Goal: Transaction & Acquisition: Purchase product/service

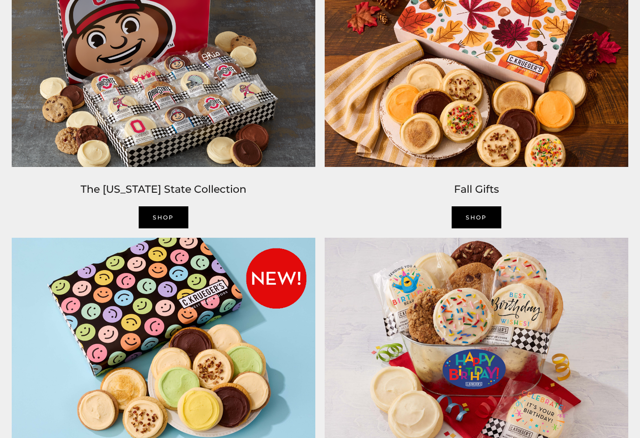
scroll to position [721, 0]
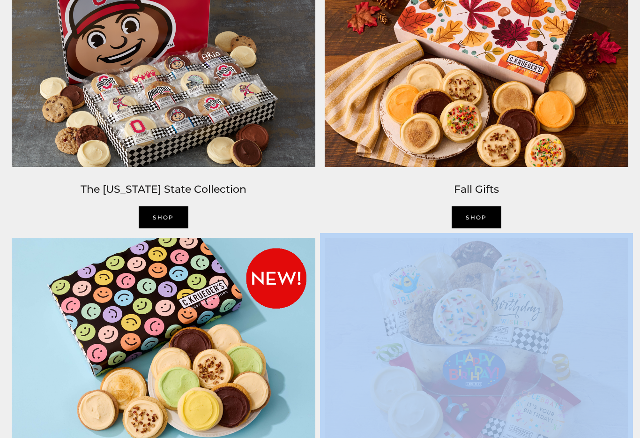
click at [571, 378] on img at bounding box center [476, 339] width 313 height 212
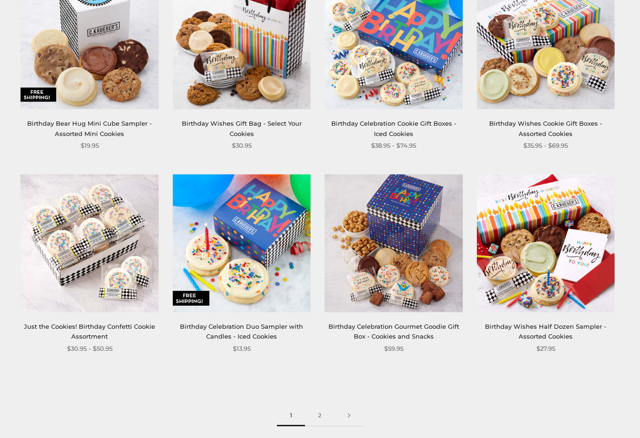
scroll to position [1041, 0]
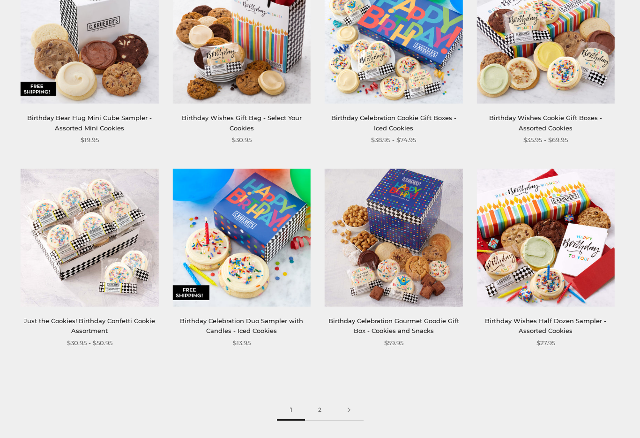
click at [354, 408] on link at bounding box center [349, 409] width 29 height 21
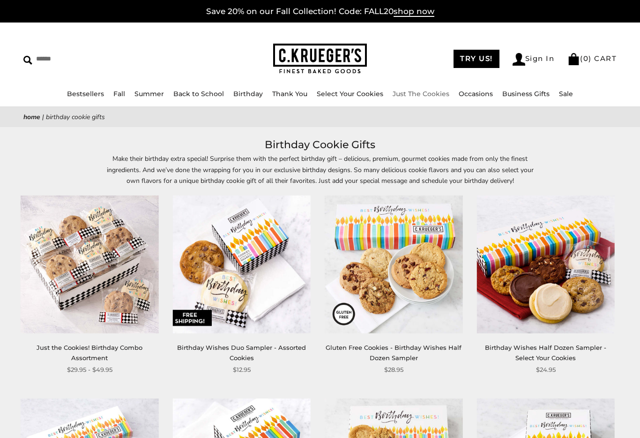
click at [435, 96] on link "Just The Cookies" at bounding box center [421, 94] width 57 height 8
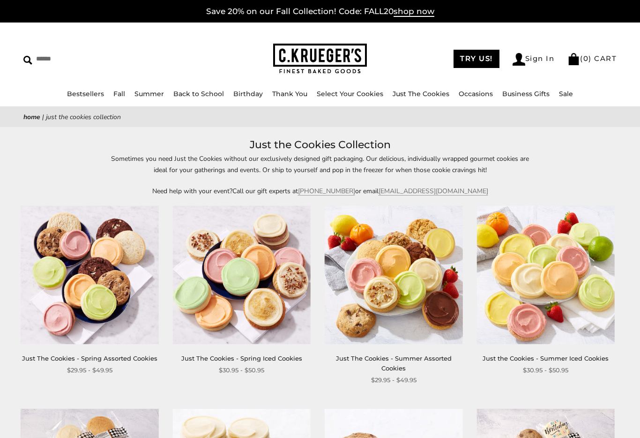
click at [476, 95] on link "Occasions" at bounding box center [476, 94] width 34 height 8
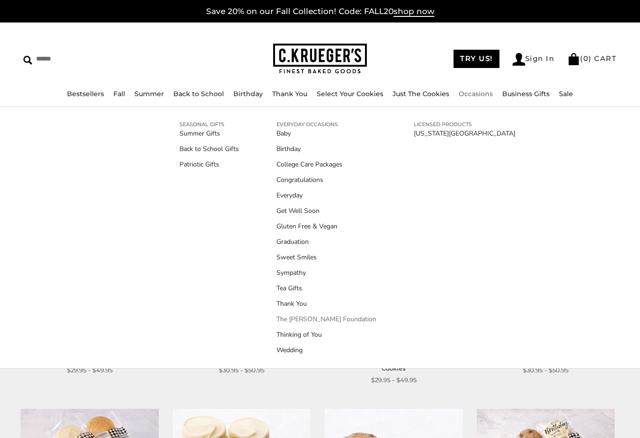
click at [358, 323] on link "The [PERSON_NAME] Foundation" at bounding box center [326, 319] width 100 height 10
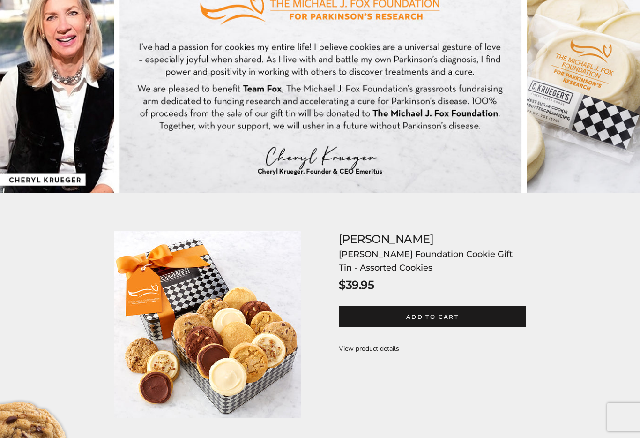
scroll to position [174, 0]
click at [462, 364] on div "[PERSON_NAME] [PERSON_NAME] Foundation Cookie Gift Tin - Assorted Cookies SKU: …" at bounding box center [320, 324] width 412 height 187
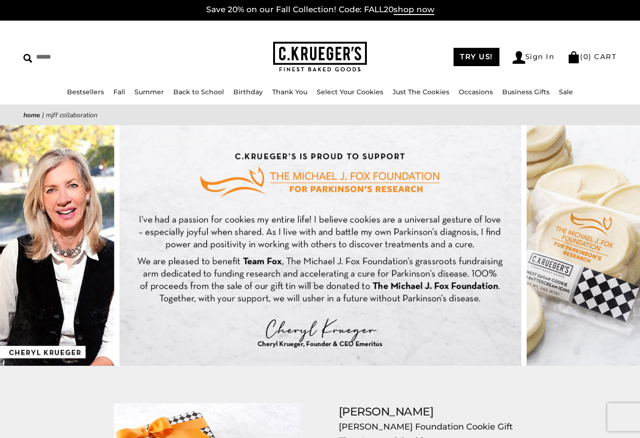
scroll to position [0, 0]
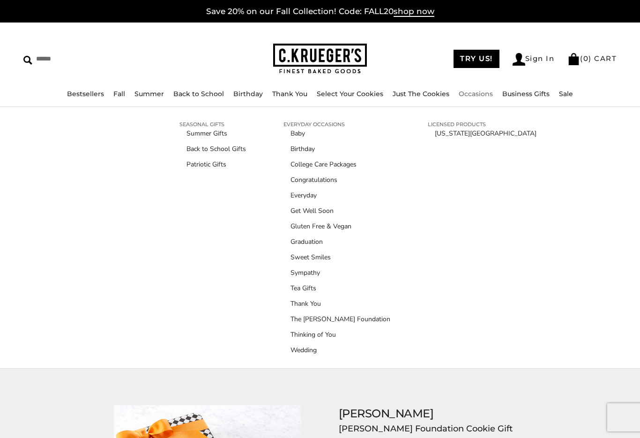
click at [470, 97] on link "Occasions" at bounding box center [476, 94] width 34 height 8
click at [56, 56] on input "Search" at bounding box center [92, 59] width 138 height 15
type input "**********"
click at [217, 58] on input "******" at bounding box center [222, 58] width 25 height 13
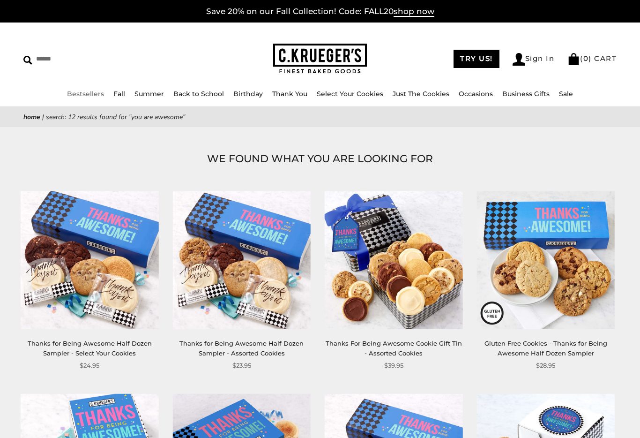
click at [97, 96] on link "Bestsellers" at bounding box center [85, 94] width 37 height 8
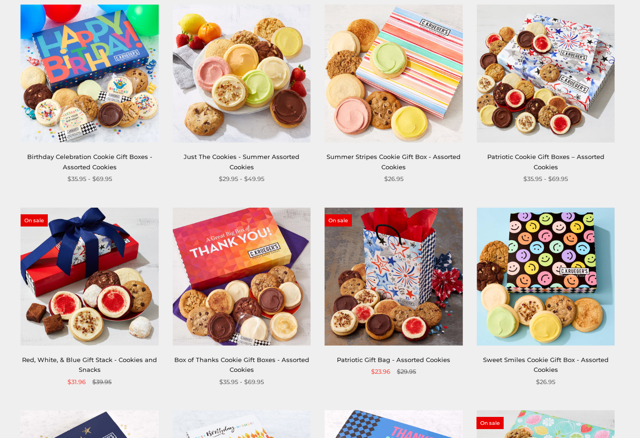
scroll to position [201, 0]
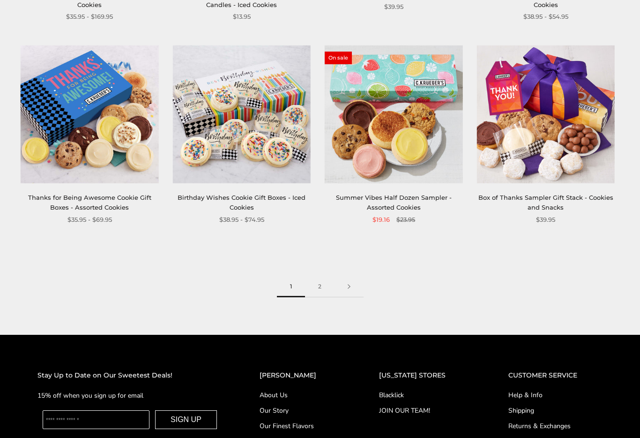
scroll to position [1176, 0]
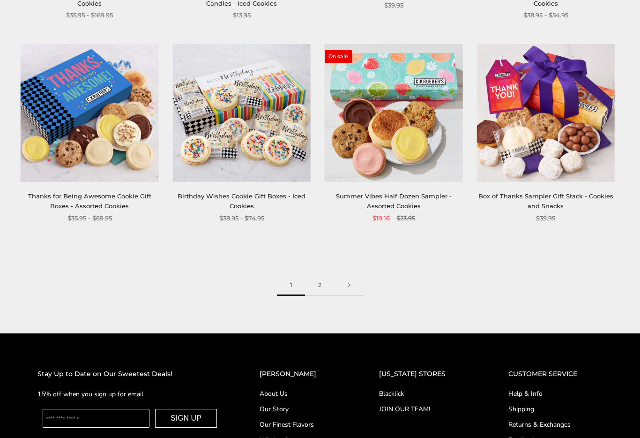
click at [354, 286] on link at bounding box center [349, 285] width 29 height 21
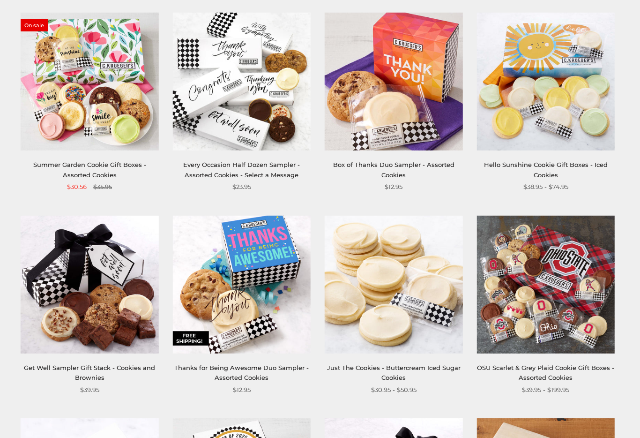
scroll to position [194, 0]
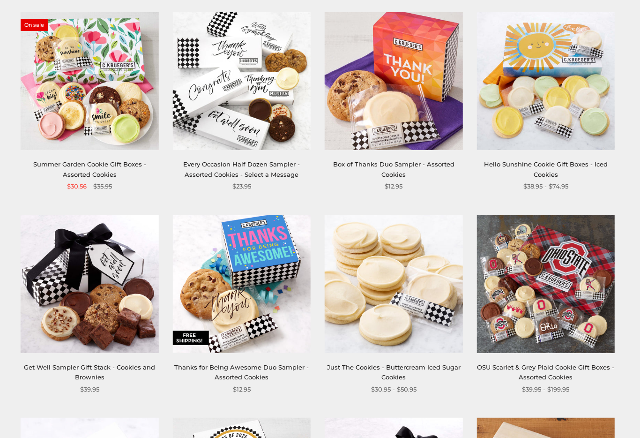
click at [623, 382] on div "**********" at bounding box center [310, 316] width 627 height 608
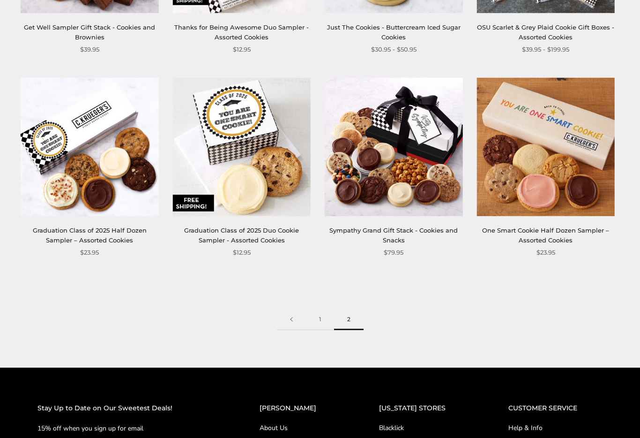
scroll to position [529, 0]
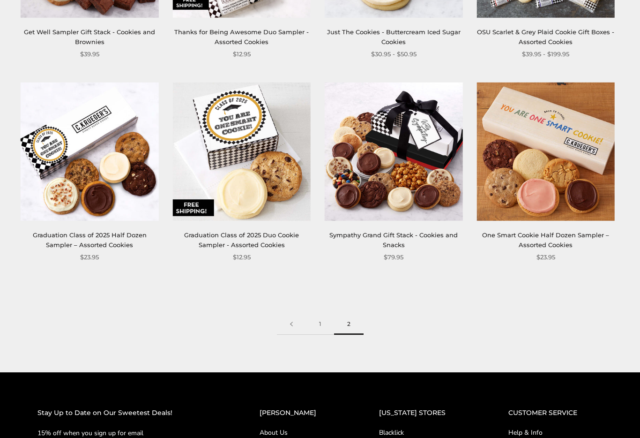
click at [320, 325] on link "1" at bounding box center [320, 324] width 28 height 21
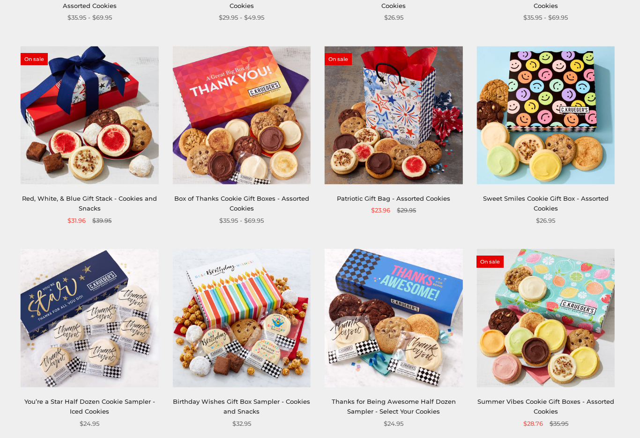
scroll to position [363, 0]
click at [421, 403] on link "Thanks for Being Awesome Half Dozen Sampler - Select Your Cookies" at bounding box center [394, 405] width 124 height 17
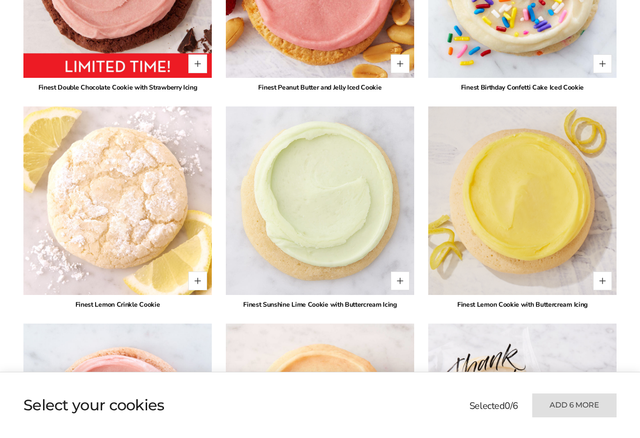
scroll to position [2077, 0]
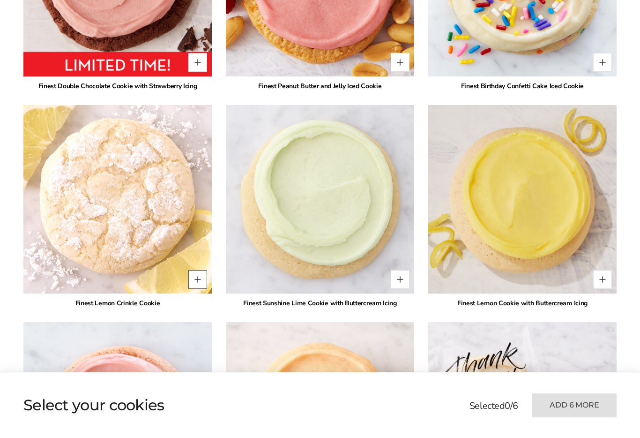
click at [202, 283] on button "Quantity button plus" at bounding box center [197, 279] width 19 height 19
type input "*"
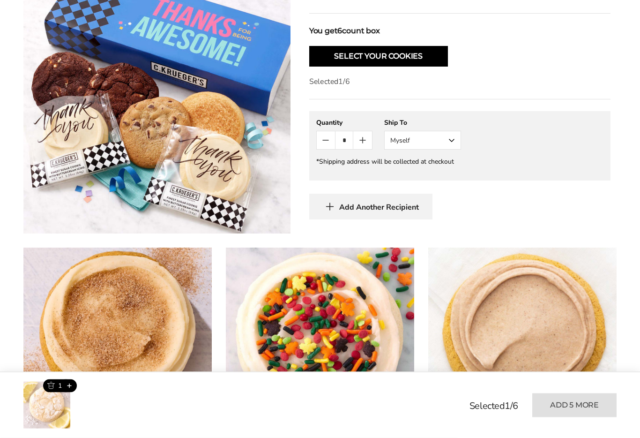
scroll to position [416, 0]
click at [451, 144] on button "Myself" at bounding box center [422, 139] width 77 height 19
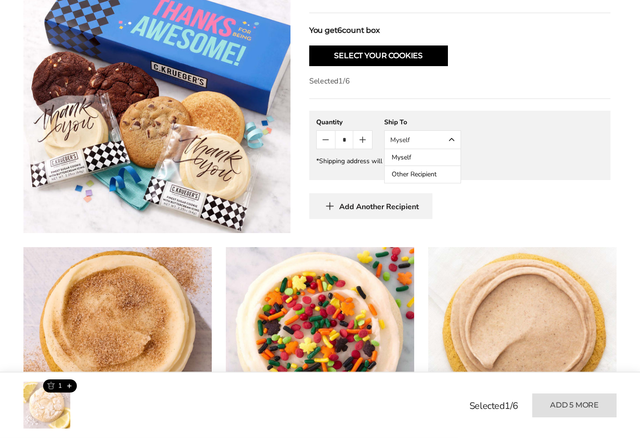
click at [436, 178] on button "Other Recipient" at bounding box center [423, 174] width 76 height 17
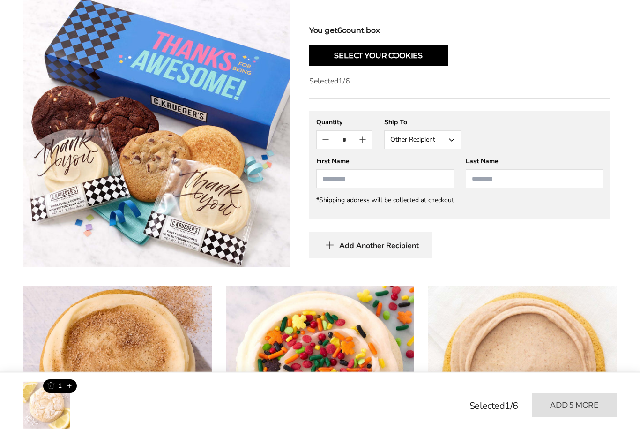
click at [337, 187] on input "First Name" at bounding box center [385, 178] width 138 height 19
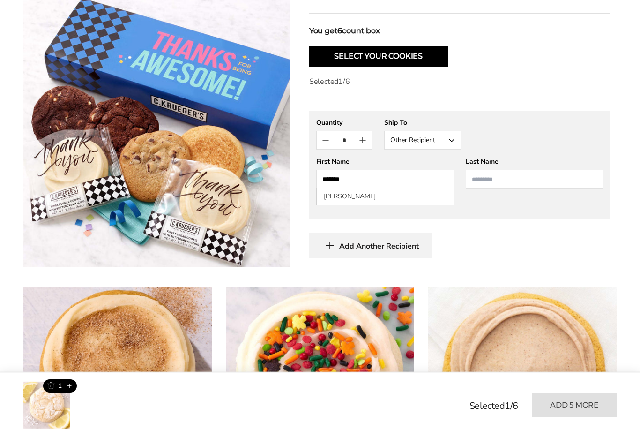
type input "*******"
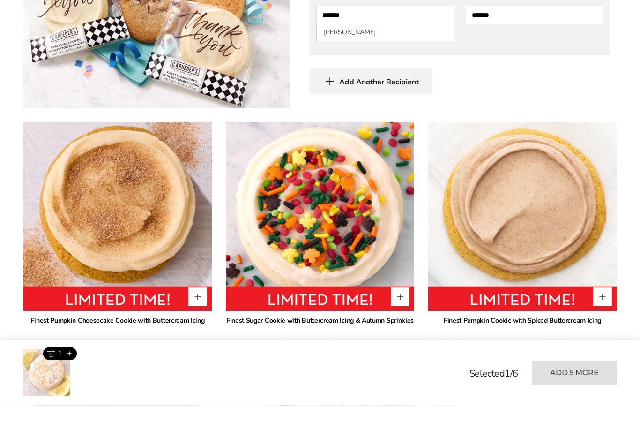
scroll to position [548, 0]
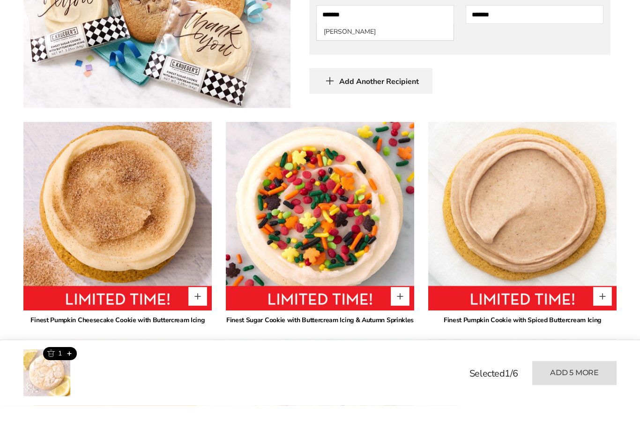
type input "*******"
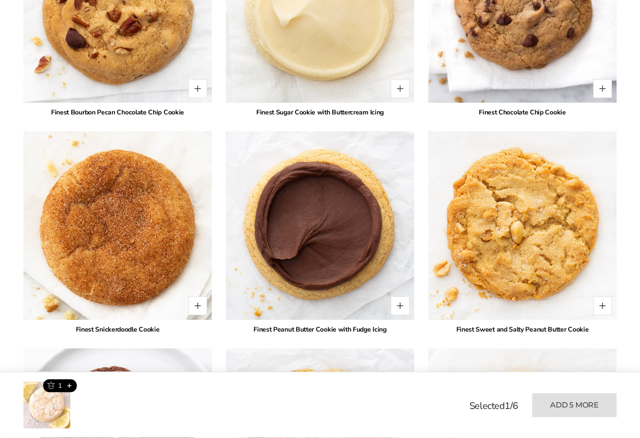
scroll to position [1439, 0]
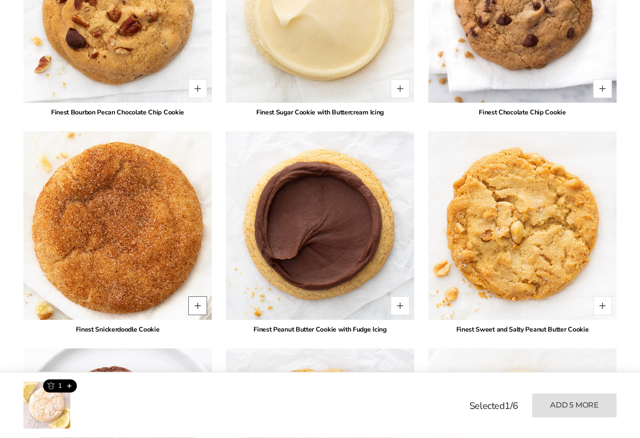
click at [202, 306] on button "Quantity button plus" at bounding box center [197, 305] width 19 height 19
type input "*"
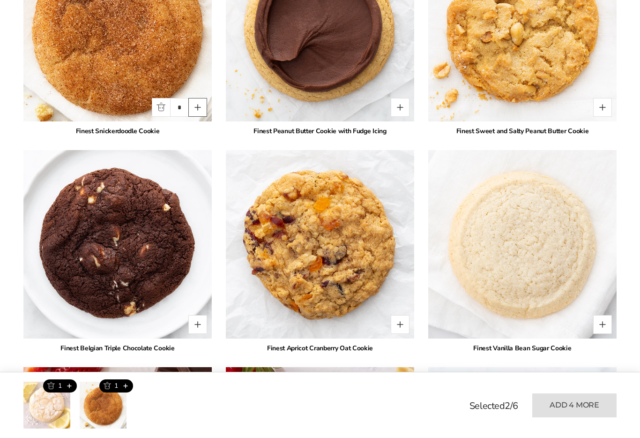
scroll to position [1637, 0]
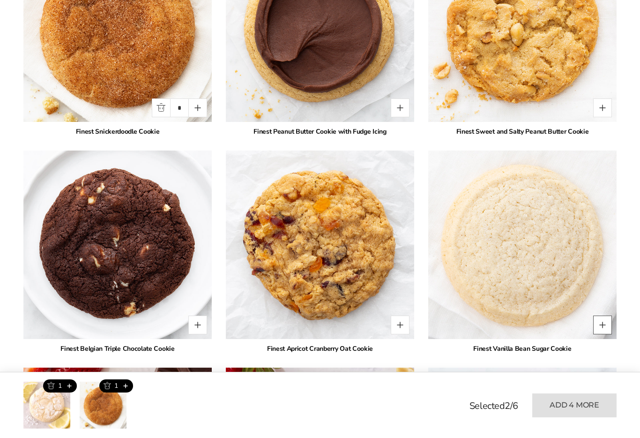
click at [604, 328] on button "Quantity button plus" at bounding box center [602, 324] width 19 height 19
type input "*"
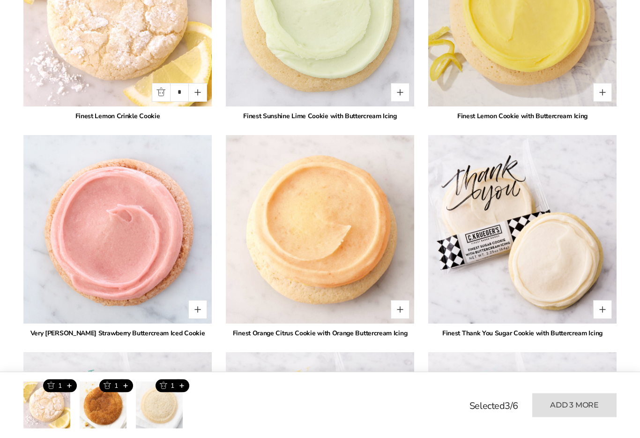
scroll to position [2303, 0]
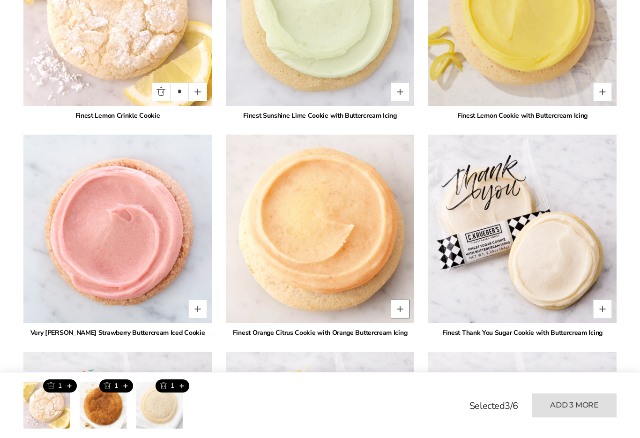
click at [401, 309] on button "Quantity button plus" at bounding box center [400, 308] width 19 height 19
type input "*"
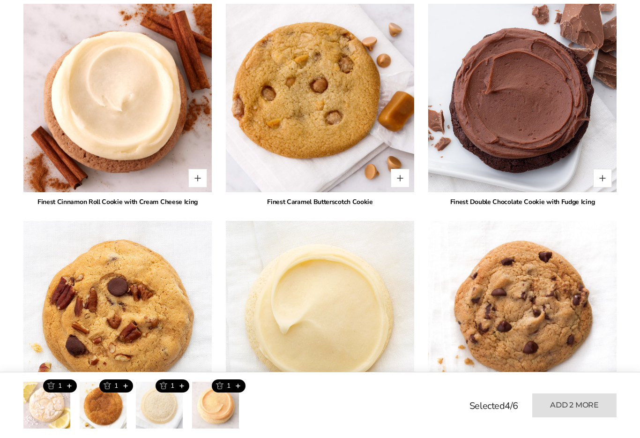
scroll to position [1132, 0]
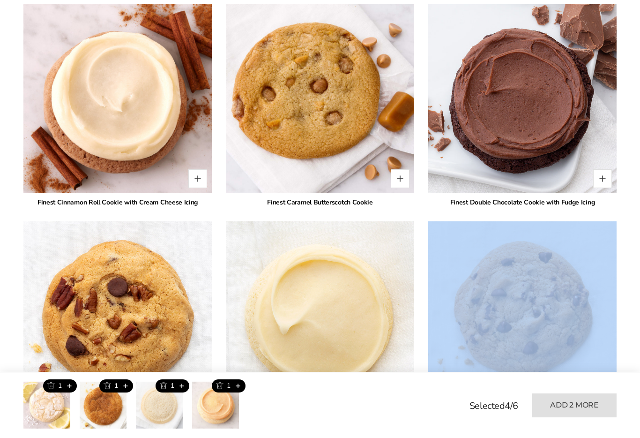
click at [635, 317] on div "C.KRUEGER'S Thanks for Being Awesome Half Dozen Sampler - Select Your Cookies S…" at bounding box center [320, 379] width 640 height 2721
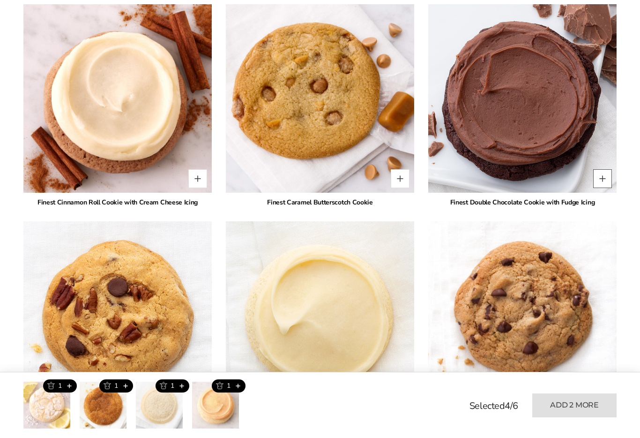
click at [608, 182] on button "Quantity button plus" at bounding box center [602, 178] width 19 height 19
type input "*"
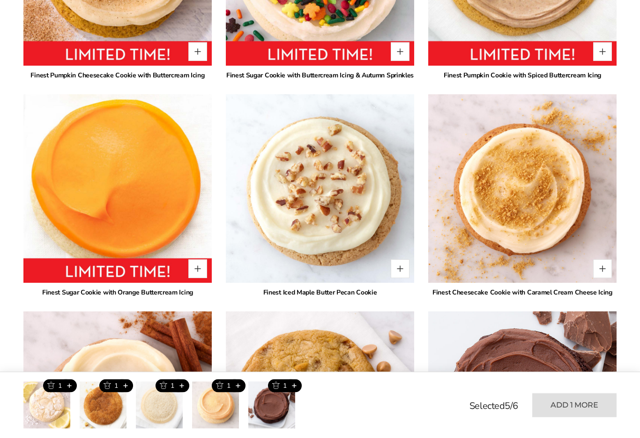
scroll to position [830, 0]
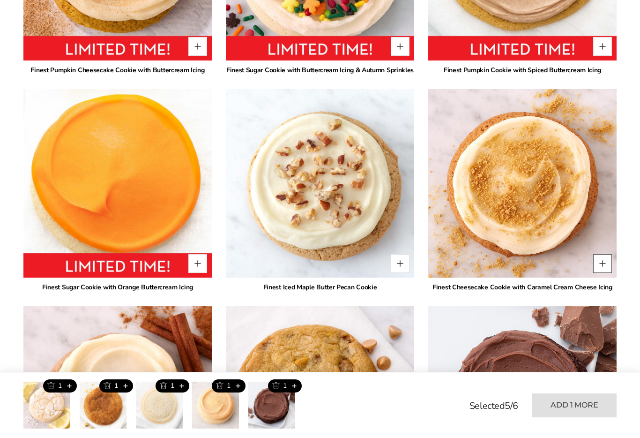
click at [603, 268] on button "Quantity button plus" at bounding box center [602, 263] width 19 height 19
type input "*"
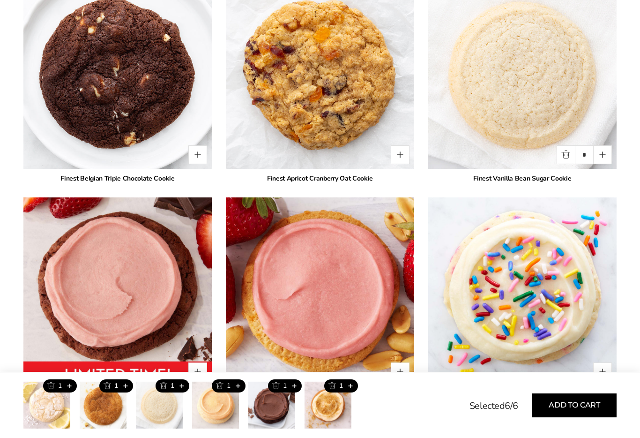
scroll to position [1806, 0]
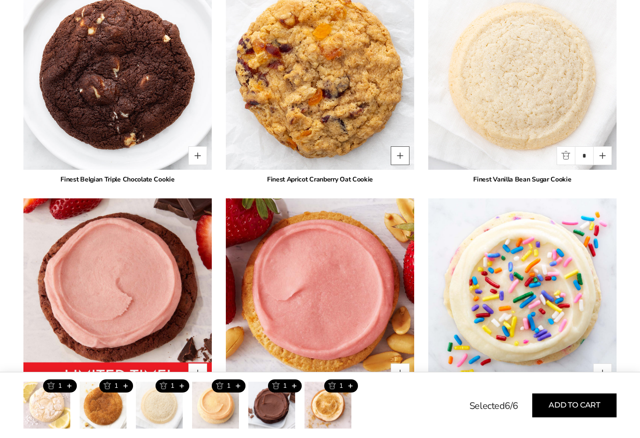
click at [401, 164] on button "Quantity button plus" at bounding box center [400, 155] width 19 height 19
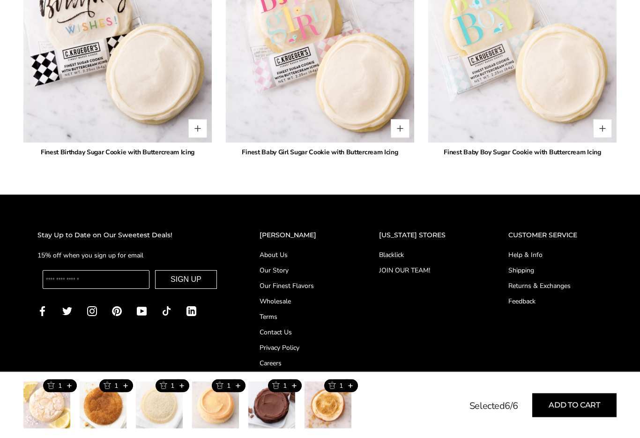
scroll to position [2700, 0]
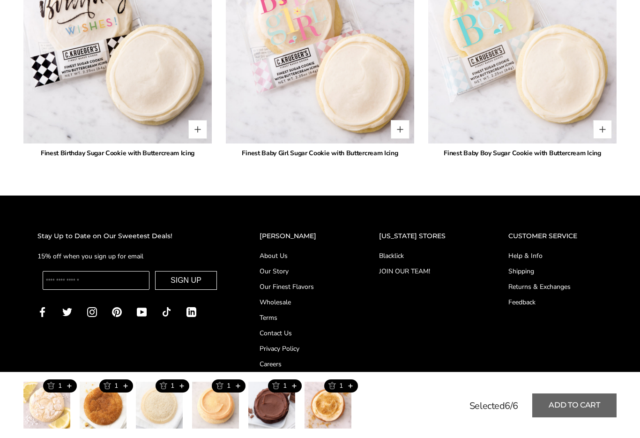
click at [585, 417] on button "Add to cart" at bounding box center [574, 405] width 84 height 24
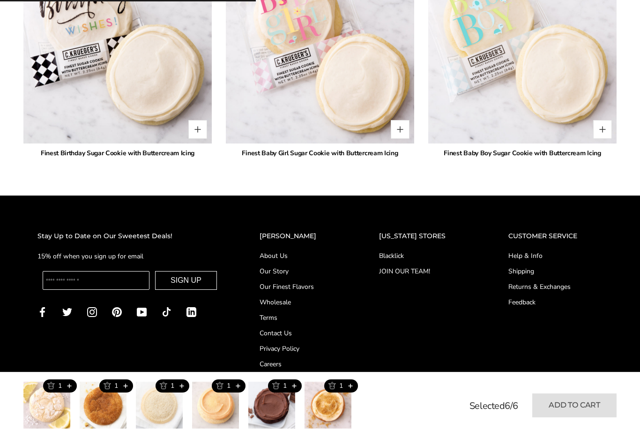
type input "*"
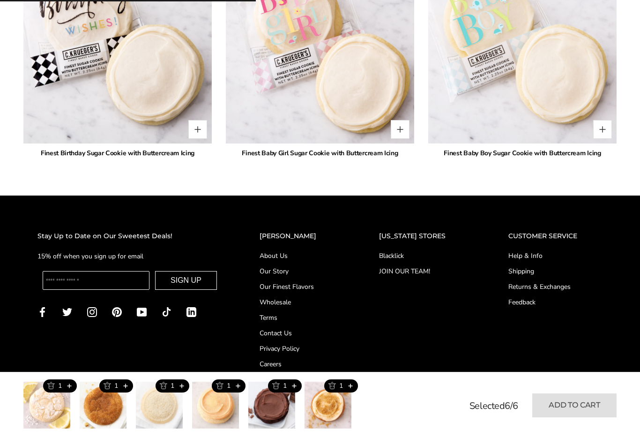
type input "*"
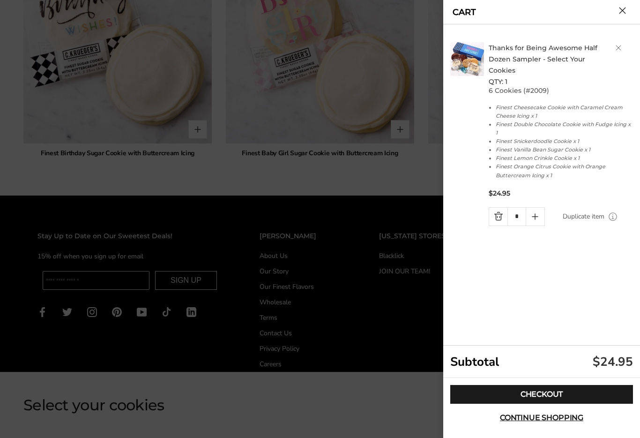
click at [625, 14] on button "Close cart" at bounding box center [622, 10] width 7 height 7
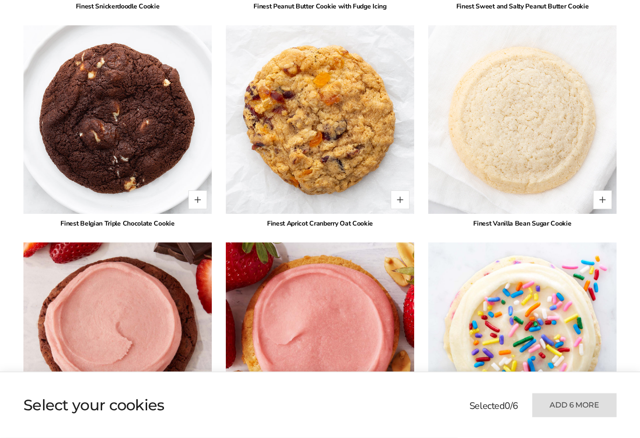
scroll to position [1759, 0]
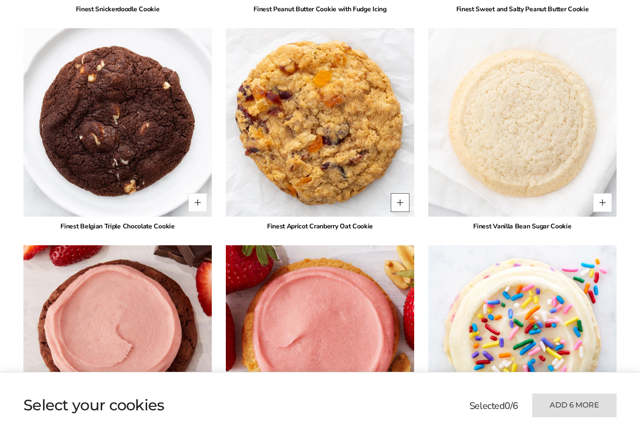
click at [401, 201] on button "Quantity button plus" at bounding box center [400, 202] width 19 height 19
type input "*"
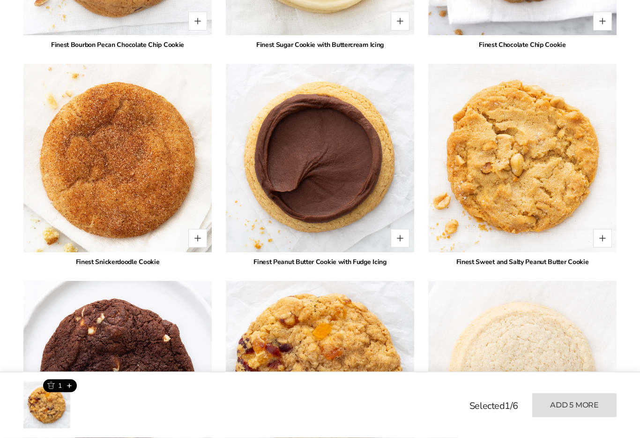
scroll to position [1505, 0]
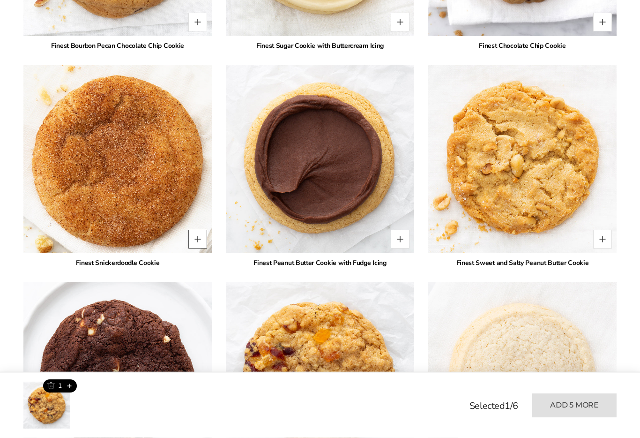
click at [200, 246] on button "Quantity button plus" at bounding box center [197, 239] width 19 height 19
type input "*"
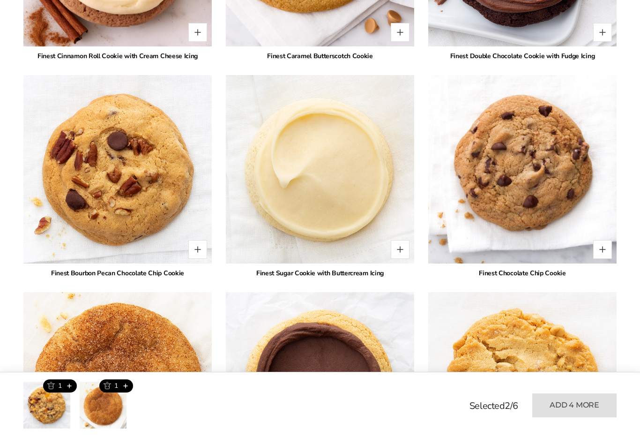
scroll to position [1278, 0]
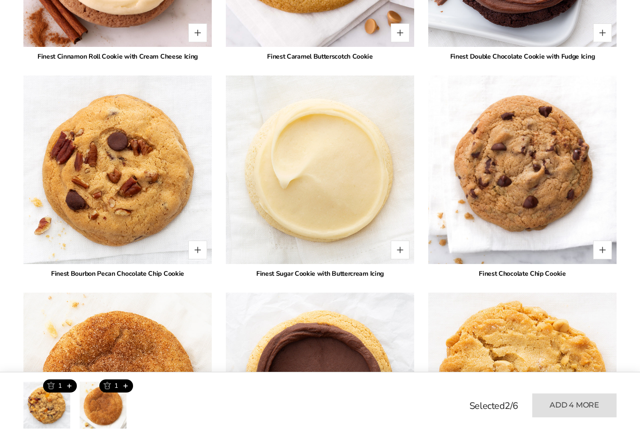
click at [615, 346] on img at bounding box center [522, 386] width 207 height 207
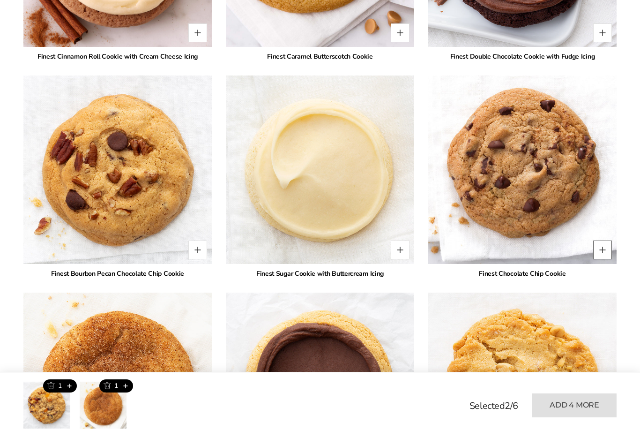
click at [604, 253] on button "Quantity button plus" at bounding box center [602, 249] width 19 height 19
type input "*"
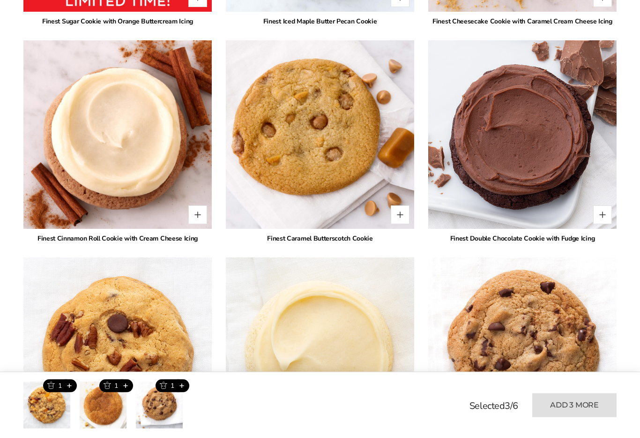
scroll to position [1096, 0]
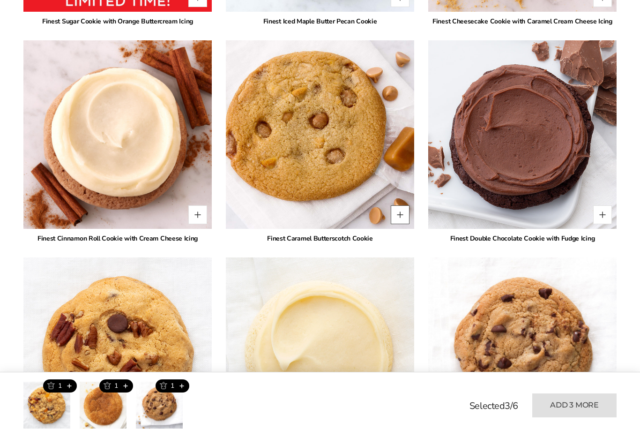
click at [401, 220] on button "Quantity button plus" at bounding box center [400, 214] width 19 height 19
type input "*"
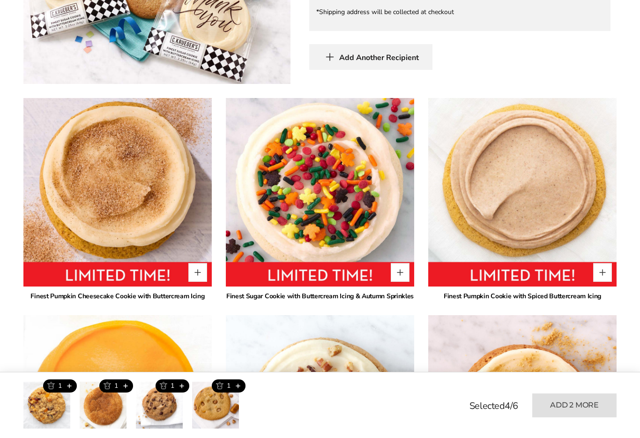
scroll to position [604, 0]
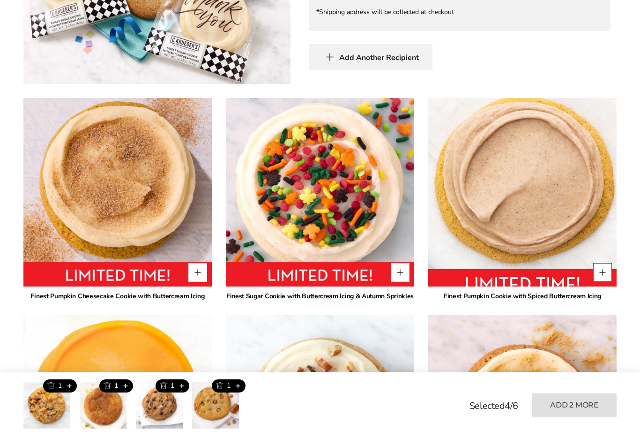
click at [605, 280] on button "Quantity button plus" at bounding box center [602, 272] width 19 height 19
type input "*"
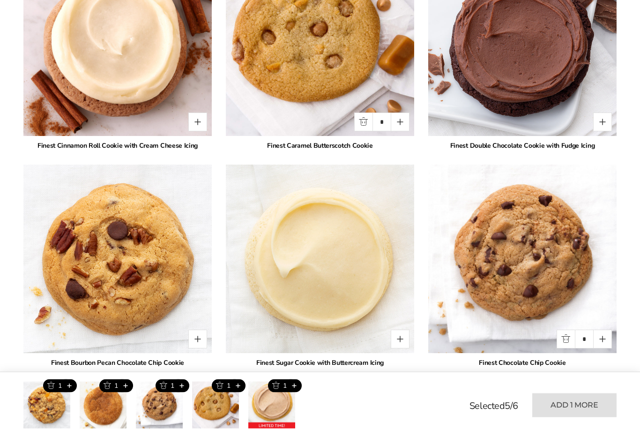
scroll to position [1188, 0]
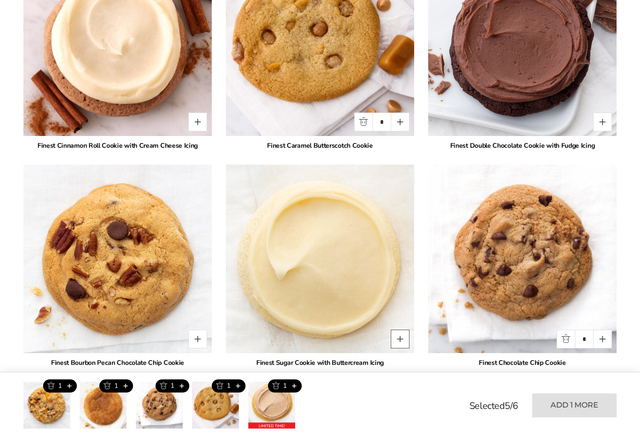
click at [400, 343] on button "Quantity button plus" at bounding box center [400, 338] width 19 height 19
type input "*"
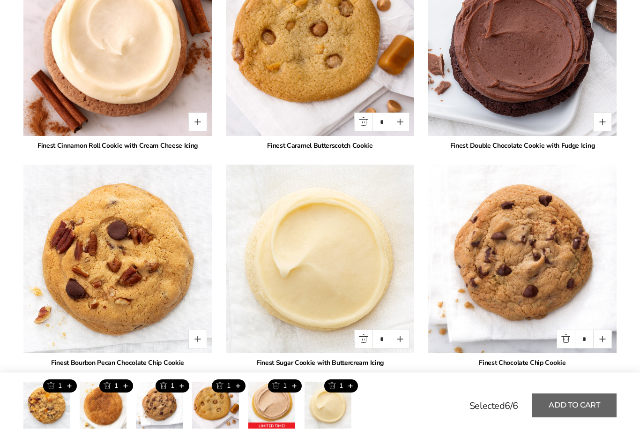
click at [595, 417] on button "Add to cart" at bounding box center [574, 405] width 84 height 24
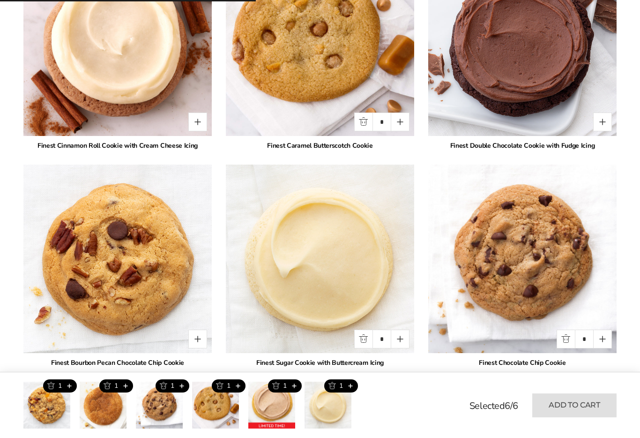
type input "*"
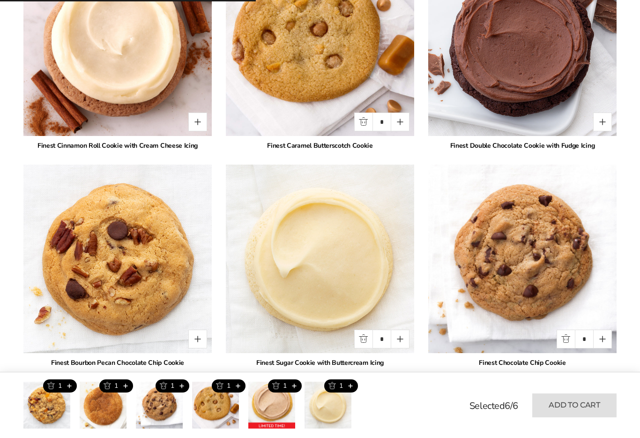
type input "*"
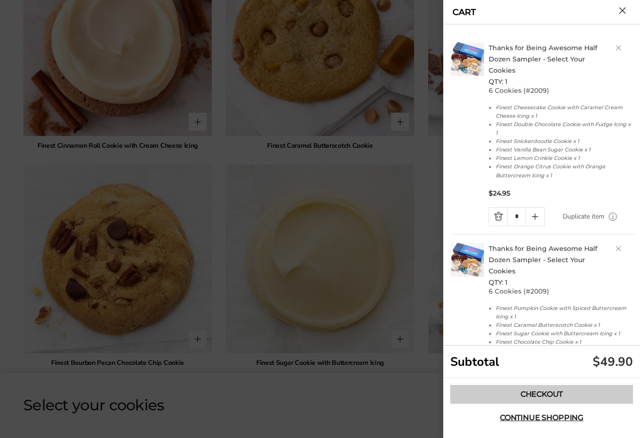
click at [601, 404] on link "Checkout" at bounding box center [541, 394] width 183 height 19
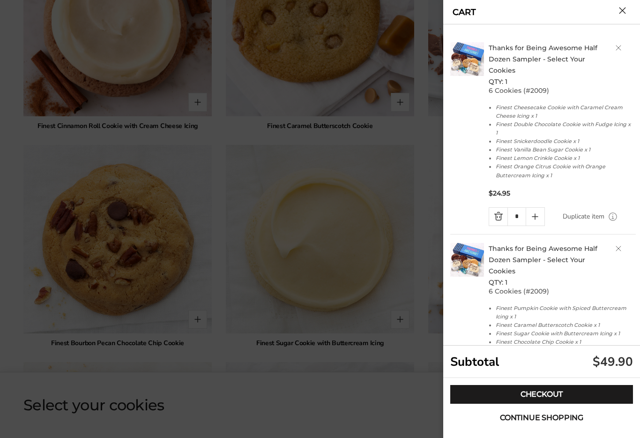
click at [561, 420] on span "Continue shopping" at bounding box center [541, 417] width 83 height 7
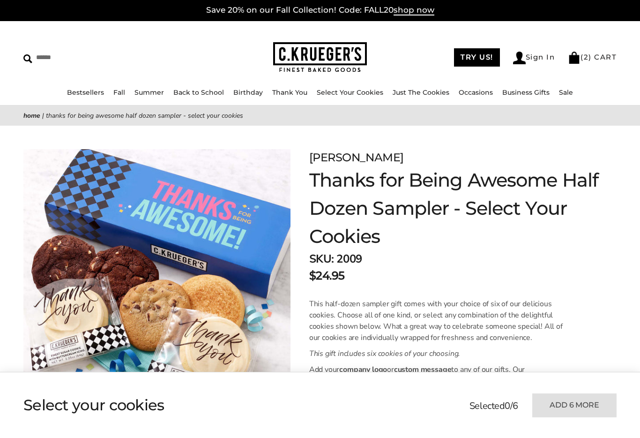
scroll to position [0, 0]
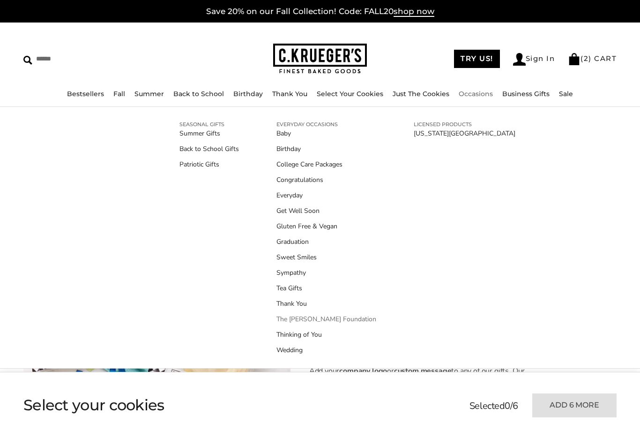
click at [349, 322] on link "The [PERSON_NAME] Foundation" at bounding box center [326, 319] width 100 height 10
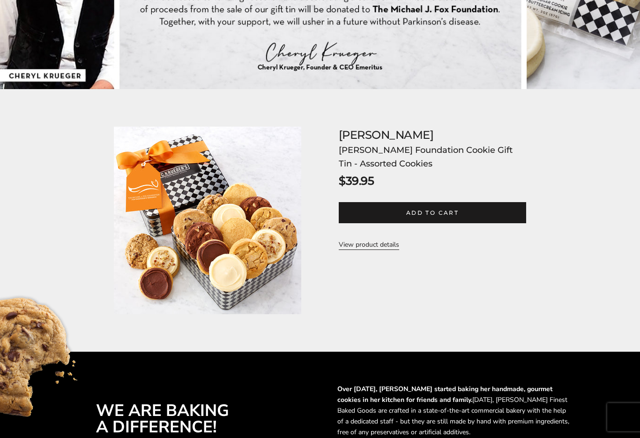
scroll to position [278, 0]
click at [384, 248] on link "View product details" at bounding box center [369, 244] width 60 height 11
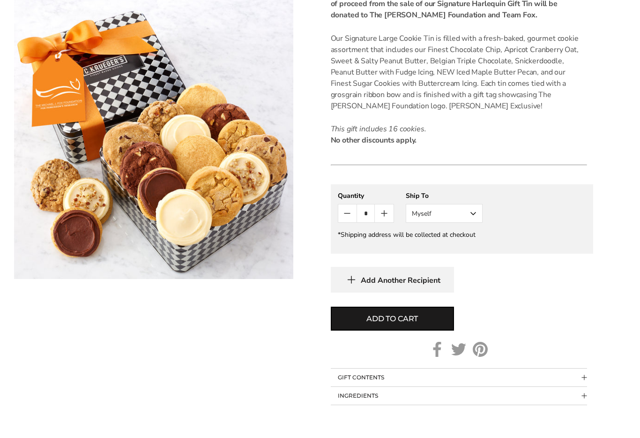
scroll to position [360, 0]
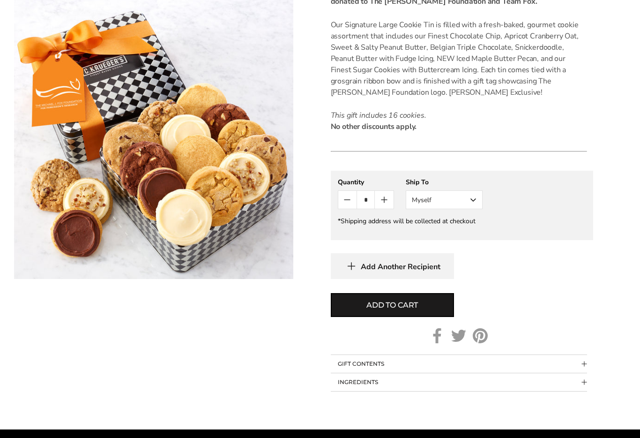
click at [473, 207] on button "Myself" at bounding box center [444, 200] width 77 height 19
click at [450, 240] on button "Other Recipient" at bounding box center [444, 234] width 76 height 17
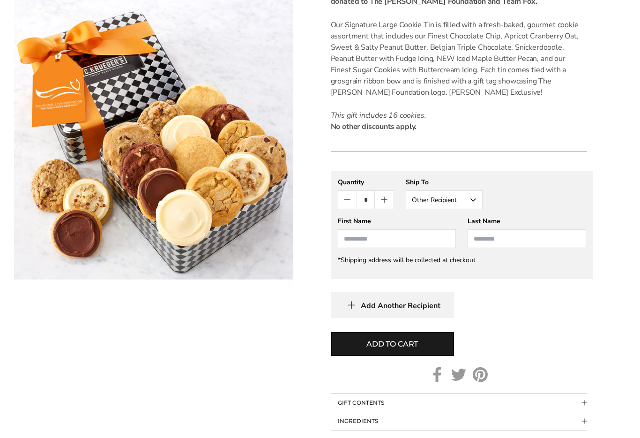
click at [359, 247] on input "First Name" at bounding box center [397, 238] width 119 height 19
click at [400, 260] on li "Melissa Carlson" at bounding box center [397, 256] width 118 height 17
type input "*******"
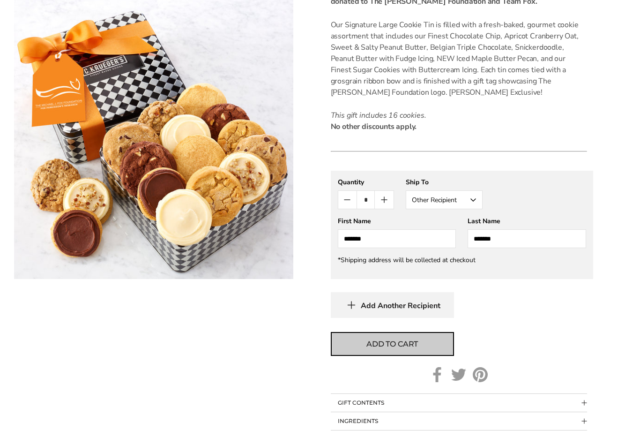
click at [428, 345] on button "Add to cart" at bounding box center [392, 344] width 123 height 24
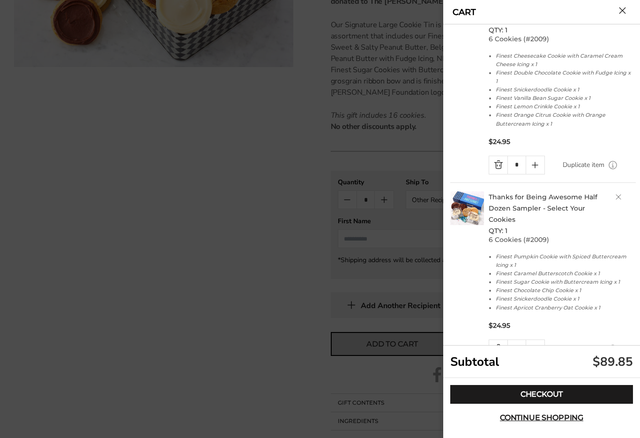
scroll to position [50, 0]
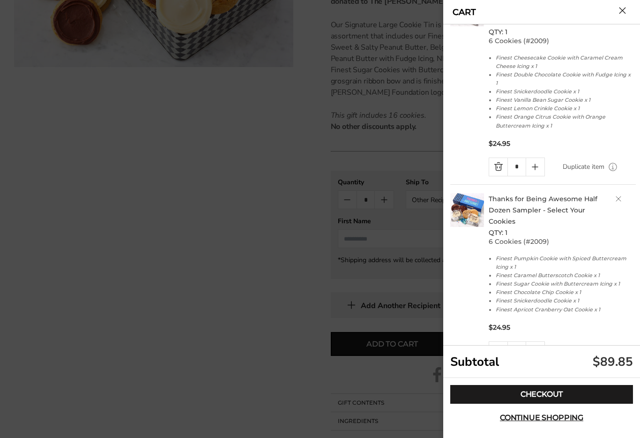
click at [617, 196] on link "Delete product" at bounding box center [619, 199] width 6 height 6
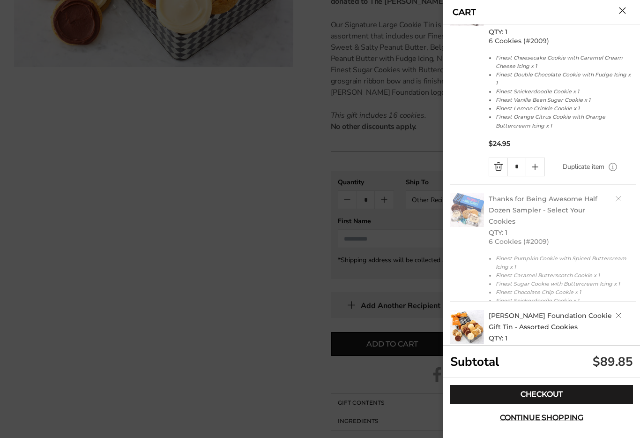
scroll to position [0, 0]
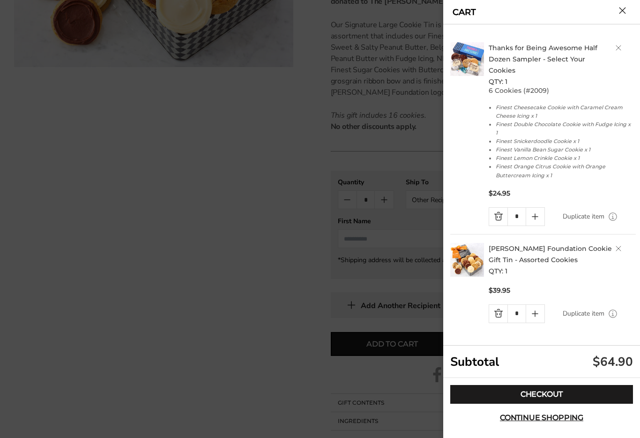
click at [626, 13] on button "Close cart" at bounding box center [622, 10] width 7 height 7
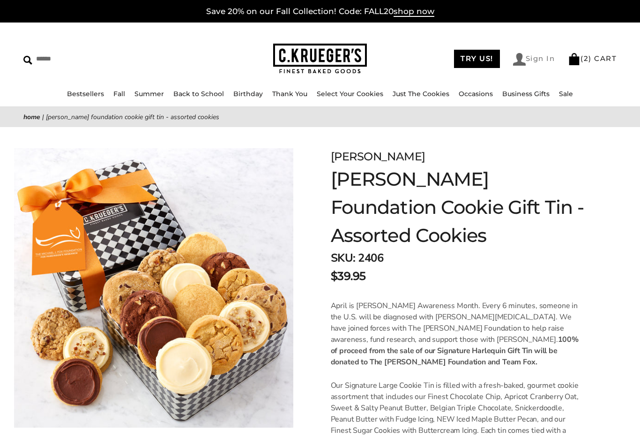
click at [544, 63] on link "Sign In" at bounding box center [534, 59] width 42 height 13
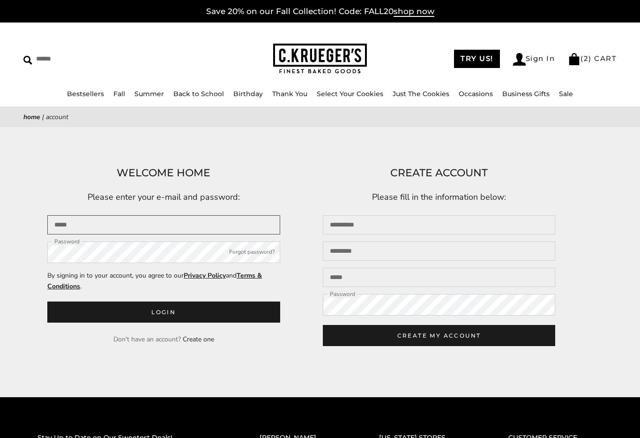
click at [69, 228] on input "Email" at bounding box center [163, 224] width 233 height 19
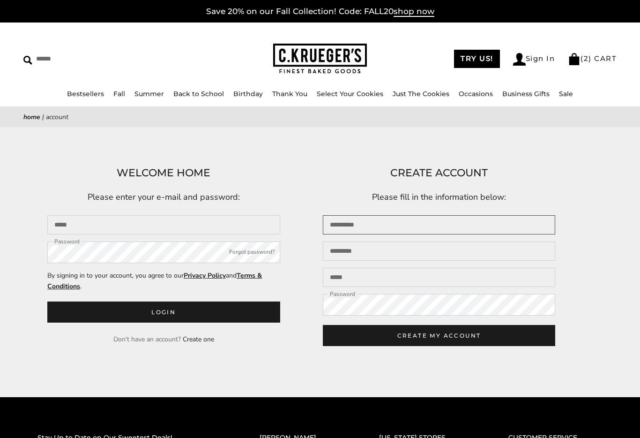
click at [339, 234] on input "First name" at bounding box center [439, 224] width 233 height 19
type input "********"
type input "******"
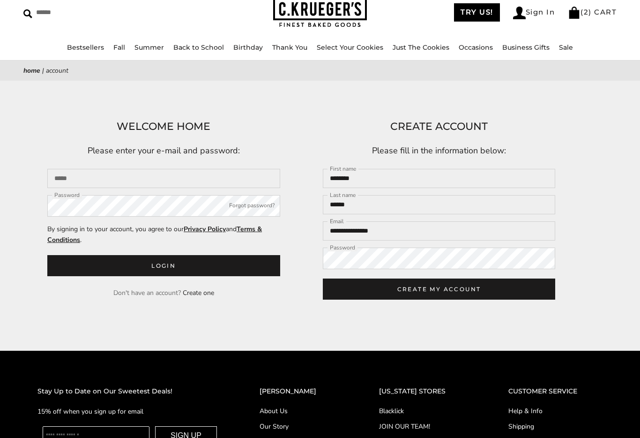
scroll to position [56, 0]
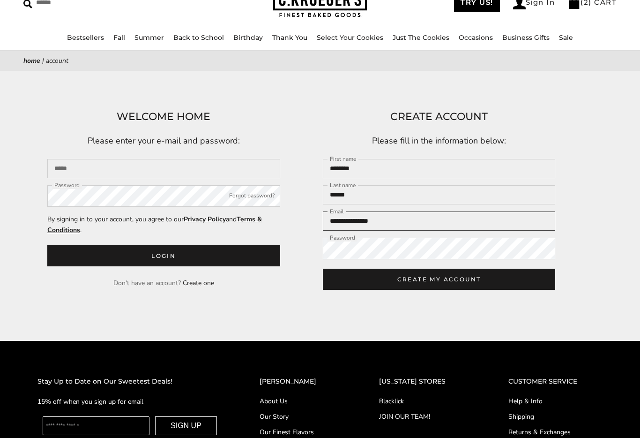
click at [397, 231] on input "**********" at bounding box center [439, 220] width 233 height 19
type input "*"
click at [364, 203] on input "******" at bounding box center [439, 195] width 233 height 19
type input "*"
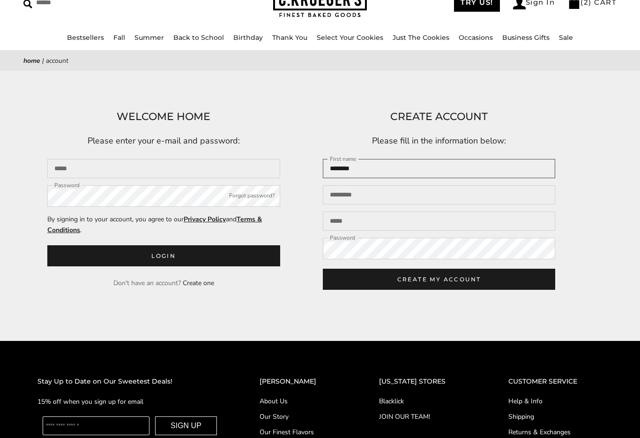
click at [365, 173] on input "********" at bounding box center [439, 168] width 233 height 19
type input "*"
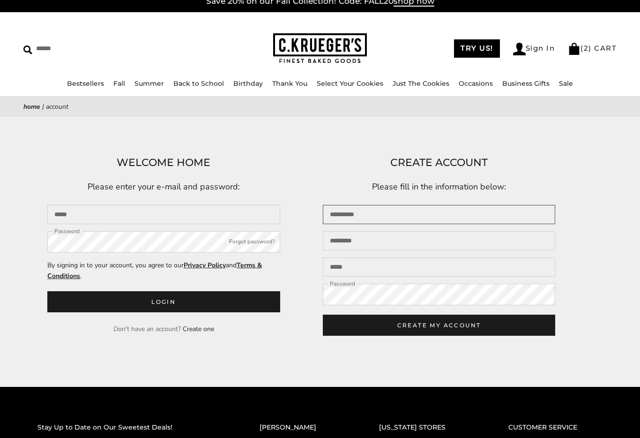
scroll to position [0, 0]
